Goal: Go to known website: Access a specific website the user already knows

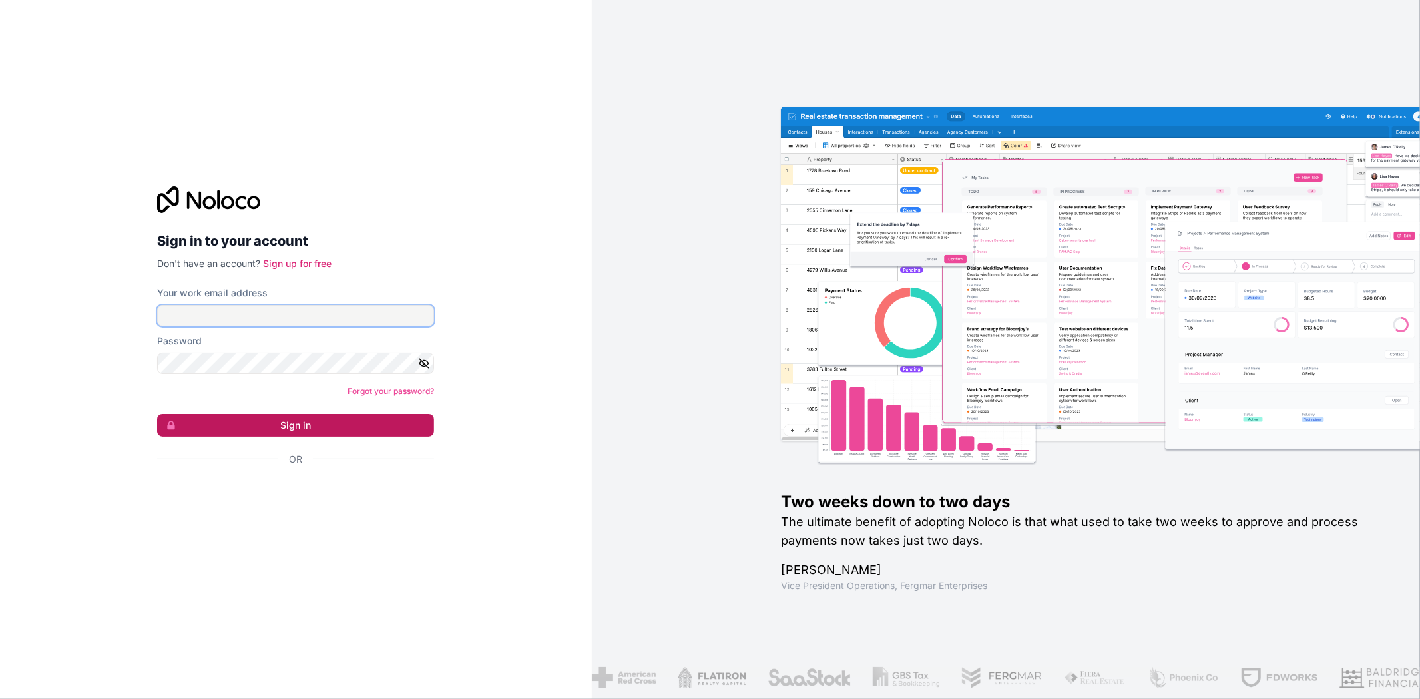
type input "[EMAIL_ADDRESS][DOMAIN_NAME]"
click at [327, 423] on button "Sign in" at bounding box center [295, 425] width 277 height 23
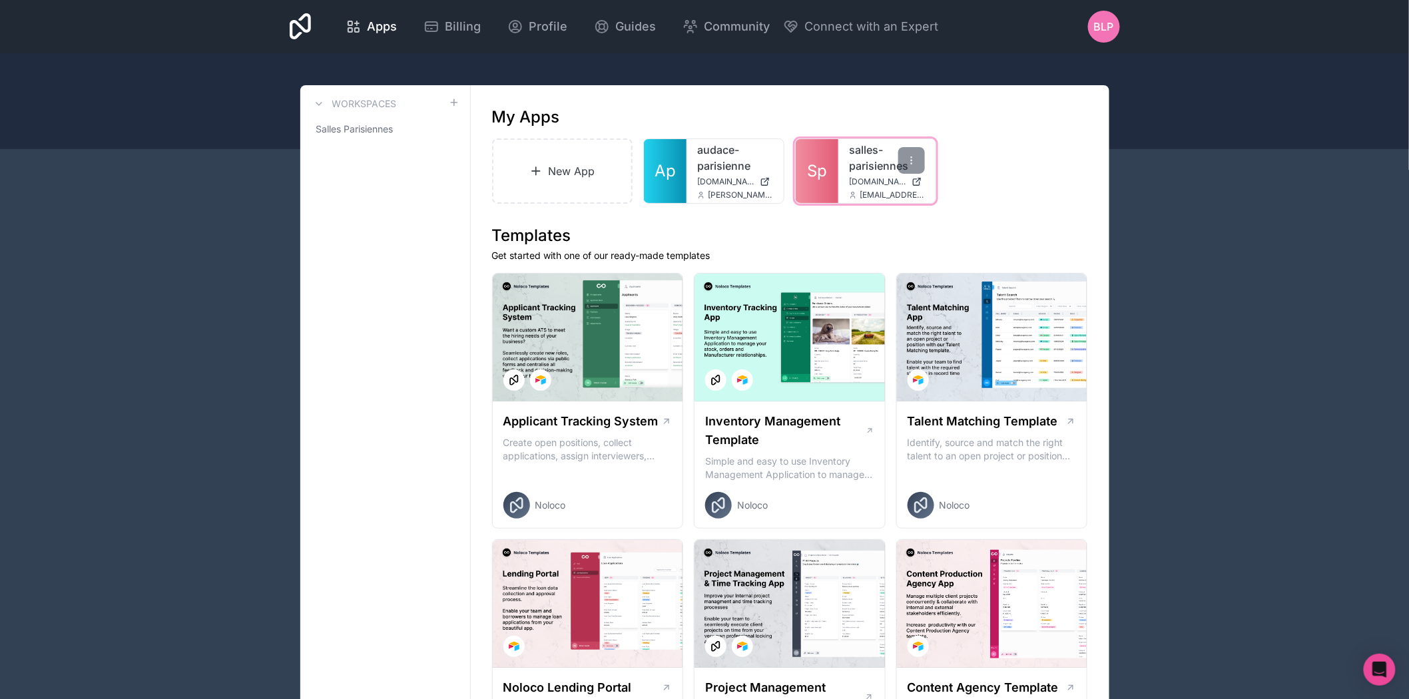
click at [830, 173] on link "Sp" at bounding box center [817, 171] width 43 height 64
click at [835, 172] on link "Sp" at bounding box center [817, 171] width 43 height 64
